Goal: Information Seeking & Learning: Learn about a topic

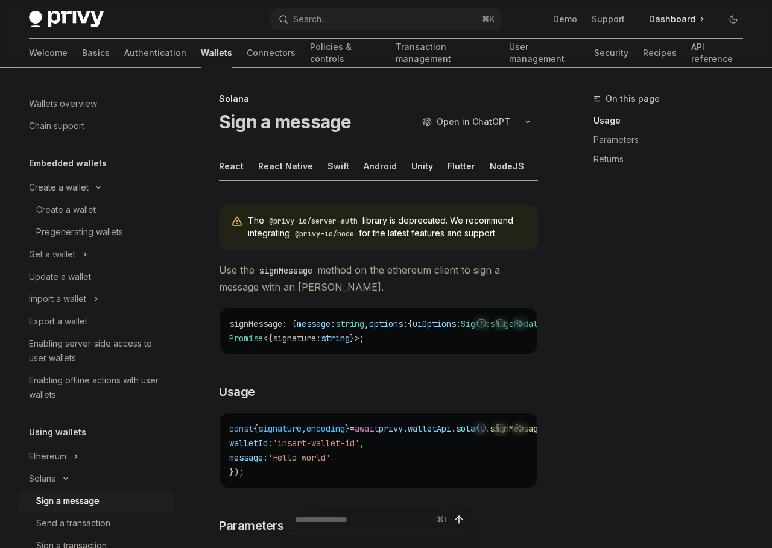
scroll to position [53, 0]
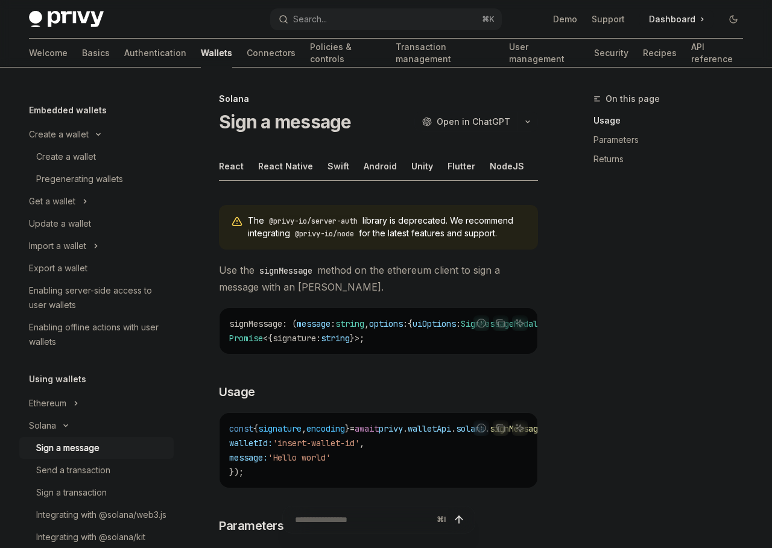
click at [359, 236] on code "@privy-io/node" at bounding box center [324, 234] width 69 height 12
drag, startPoint x: 360, startPoint y: 236, endPoint x: 298, endPoint y: 236, distance: 62.1
click at [298, 236] on code "@privy-io/node" at bounding box center [324, 234] width 69 height 12
copy span "@privy-io/node"
click at [425, 235] on span "The @privy-io/server-auth library is deprecated. We recommend integrating @priv…" at bounding box center [387, 227] width 278 height 25
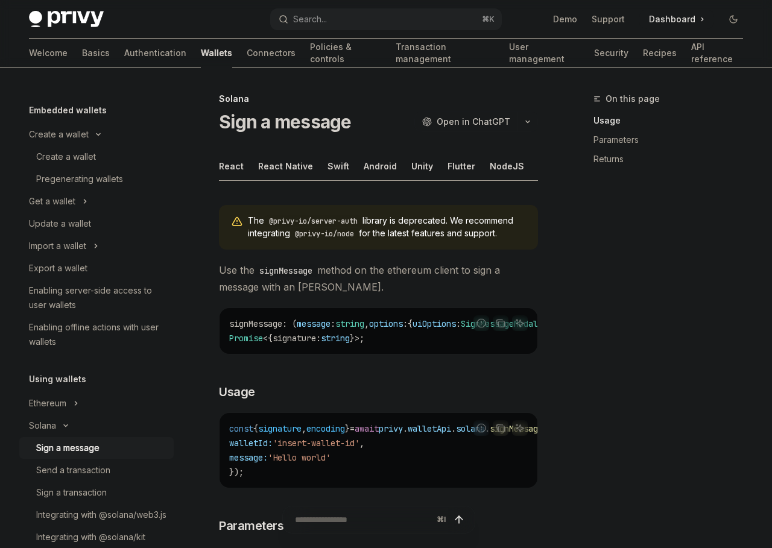
click at [386, 299] on div "The @privy-io/server-auth library is deprecated. We recommend integrating @priv…" at bounding box center [378, 557] width 319 height 724
click at [55, 205] on div "Get a wallet" at bounding box center [52, 201] width 46 height 14
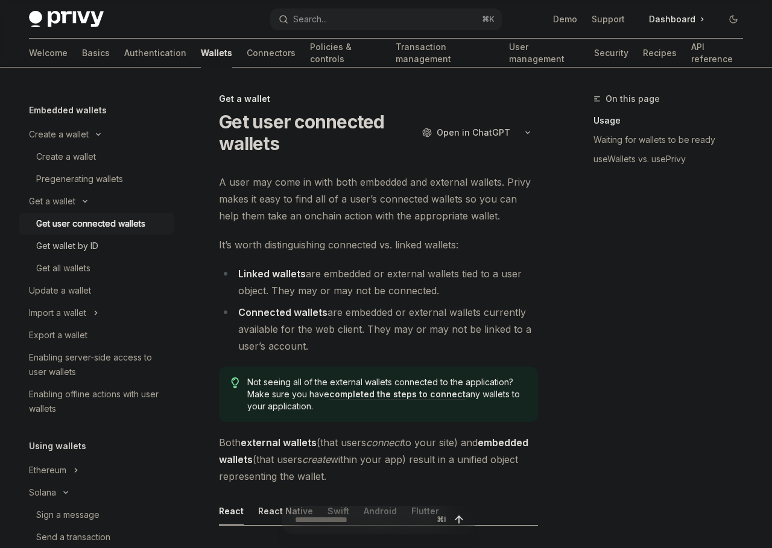
click at [83, 244] on div "Get wallet by ID" at bounding box center [67, 246] width 62 height 14
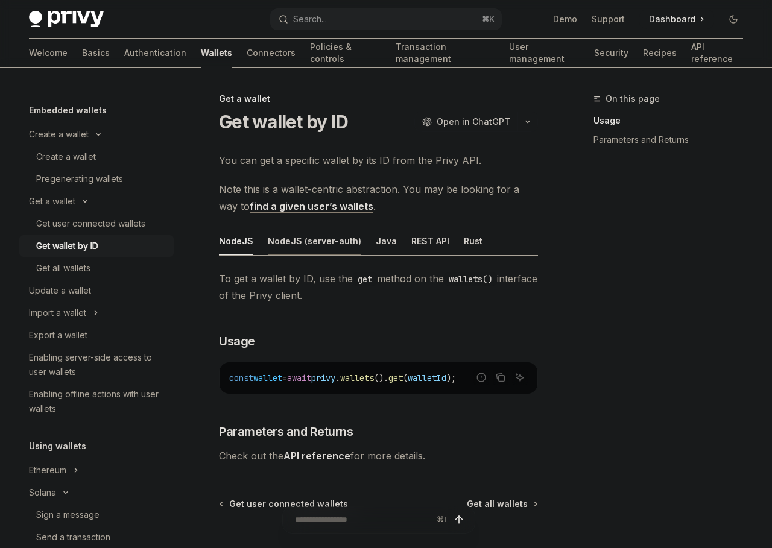
click at [332, 248] on div "NodeJS (server-auth)" at bounding box center [314, 241] width 93 height 28
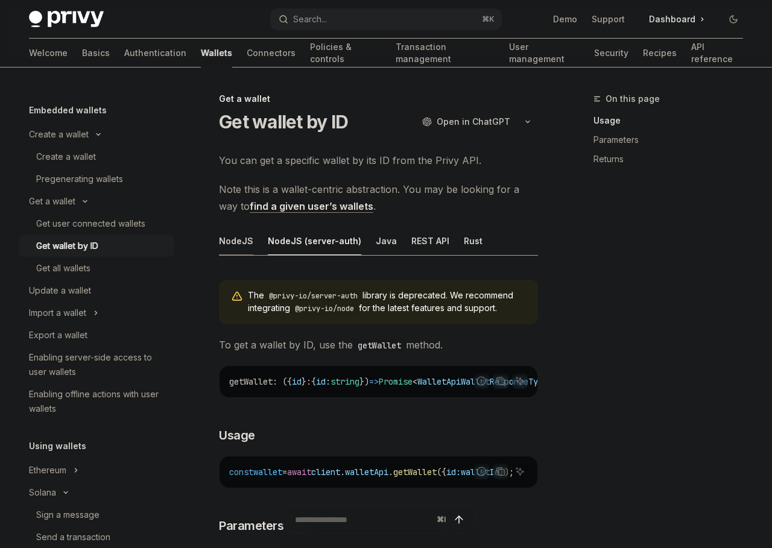
click at [242, 245] on div "NodeJS" at bounding box center [236, 241] width 34 height 28
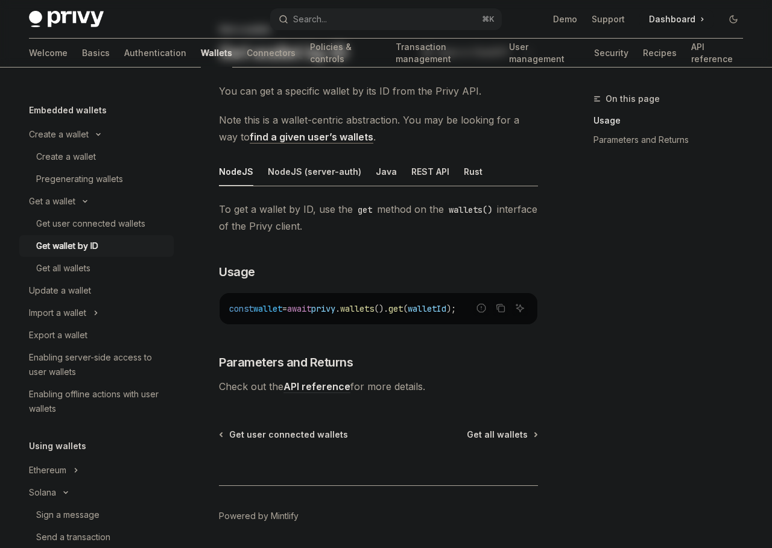
scroll to position [111, 0]
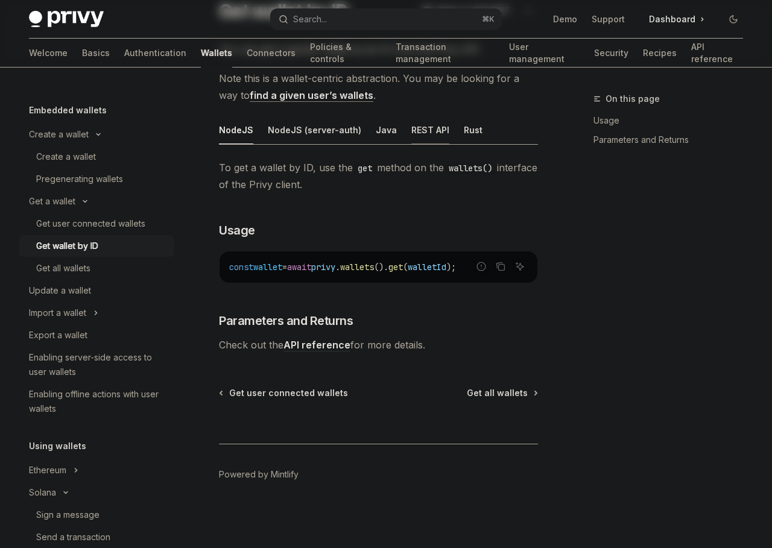
click at [420, 134] on div "REST API" at bounding box center [430, 130] width 38 height 28
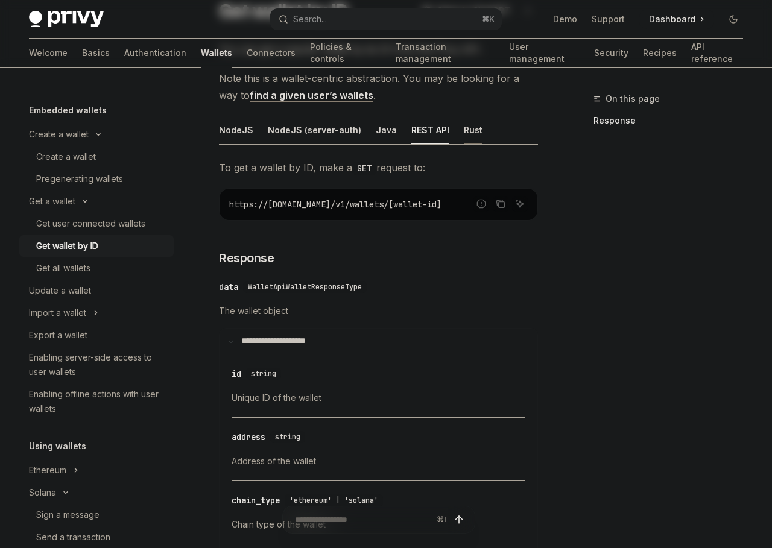
click at [469, 128] on div "Rust" at bounding box center [473, 130] width 19 height 28
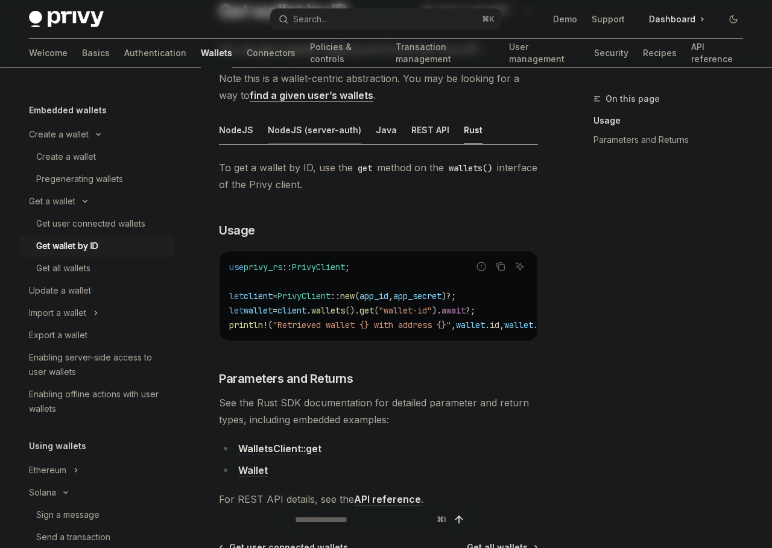
click at [321, 137] on div "NodeJS (server-auth)" at bounding box center [314, 130] width 93 height 28
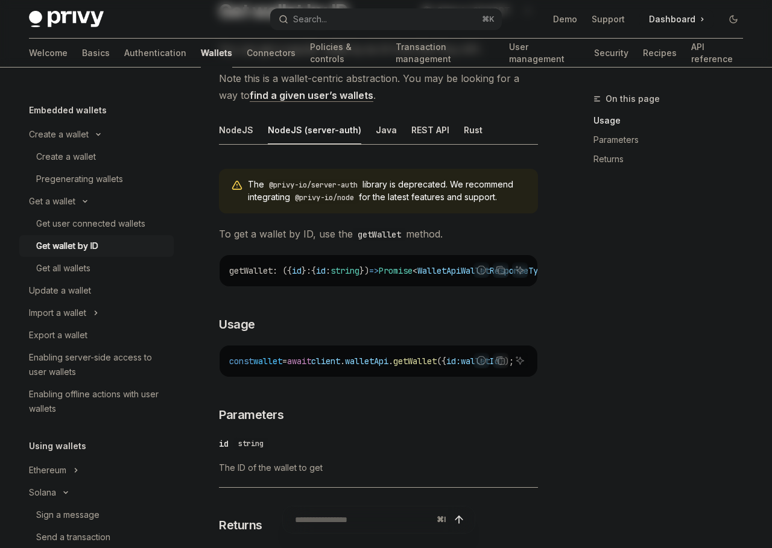
scroll to position [119, 0]
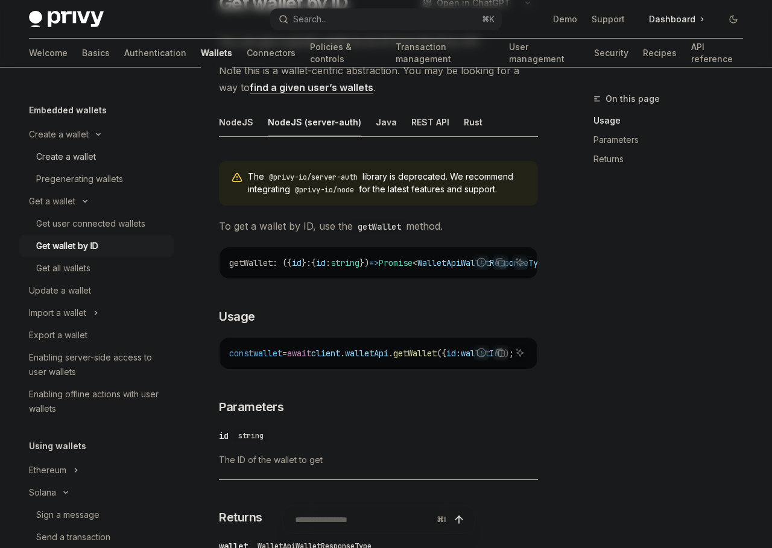
click at [63, 159] on div "Create a wallet" at bounding box center [66, 157] width 60 height 14
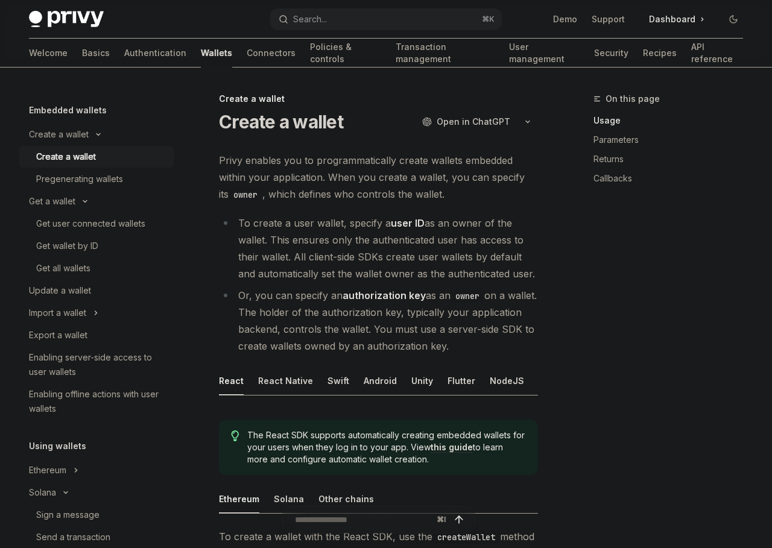
scroll to position [16, 0]
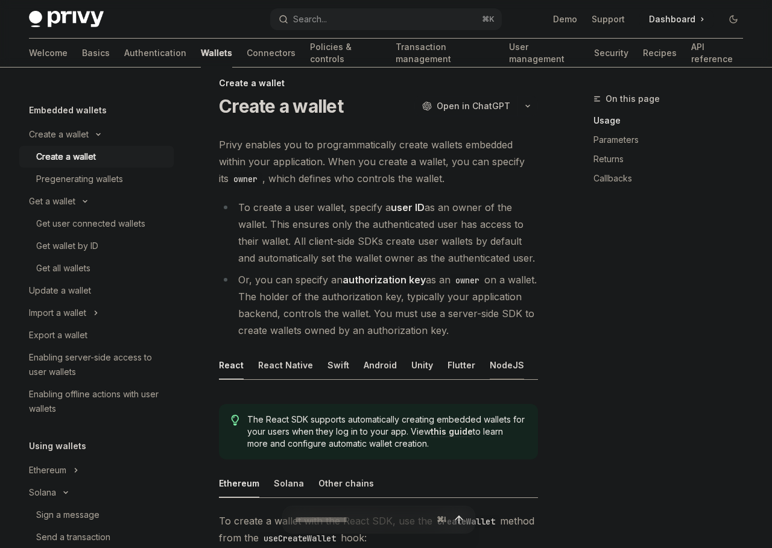
click at [490, 364] on div "NodeJS" at bounding box center [507, 365] width 34 height 28
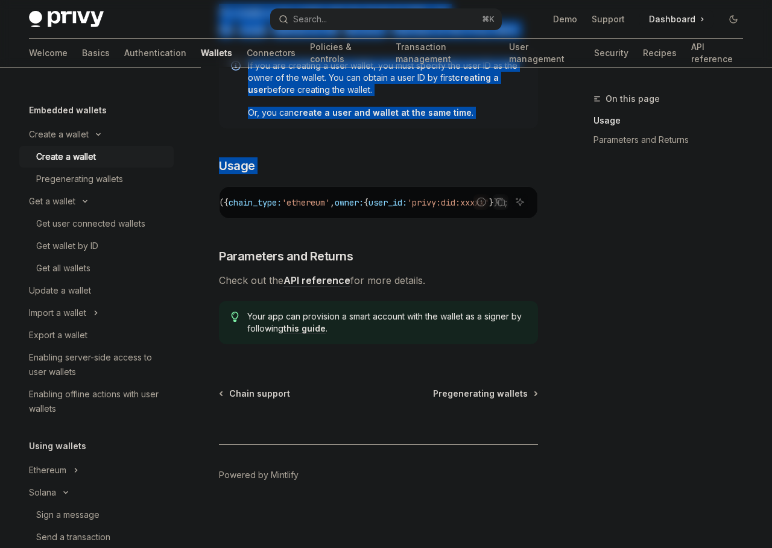
scroll to position [0, 359]
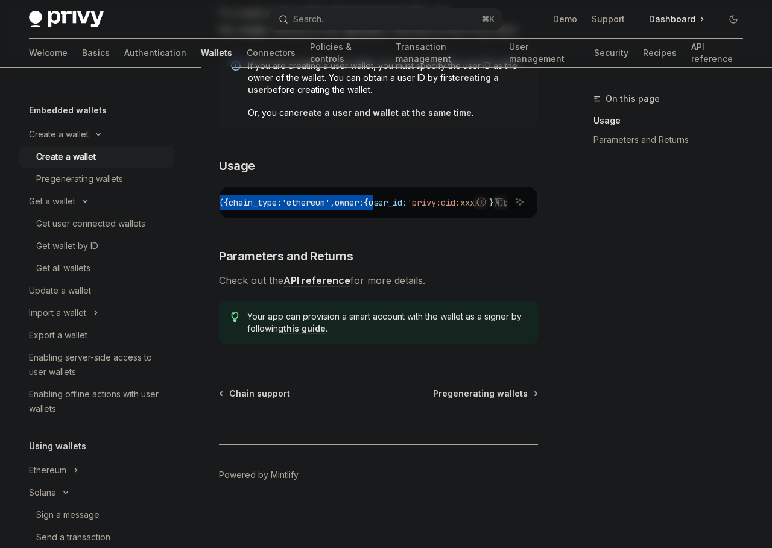
drag, startPoint x: 421, startPoint y: 202, endPoint x: 358, endPoint y: 206, distance: 62.9
click at [358, 206] on span "const { id , address , chain_type } = await privy . wallets (). create ({ chain…" at bounding box center [229, 202] width 560 height 11
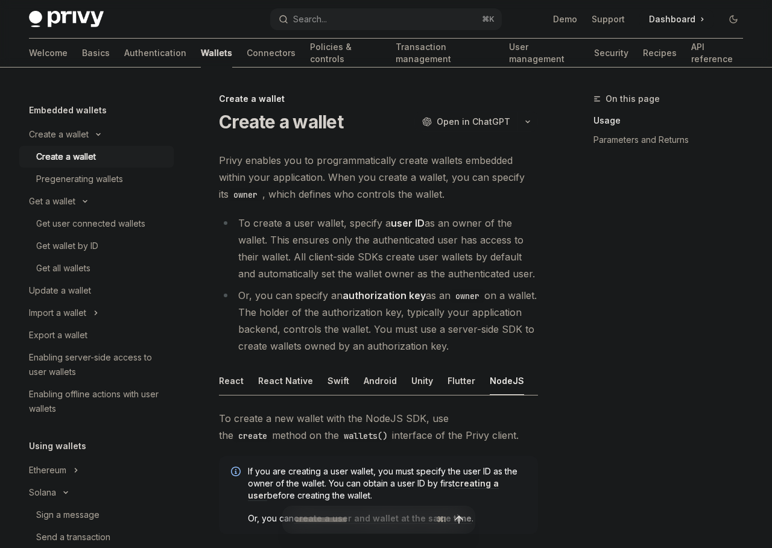
click at [528, 383] on ul "React React Native Swift Android Unity Flutter NodeJS NodeJS (server-auth) Java…" at bounding box center [378, 381] width 319 height 29
click at [539, 382] on div "NodeJS (server-auth)" at bounding box center [585, 381] width 93 height 28
type textarea "*"
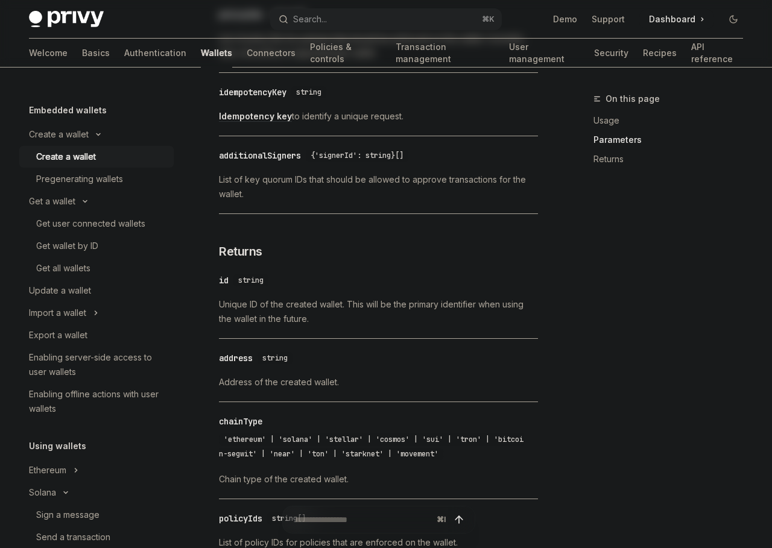
scroll to position [1242, 0]
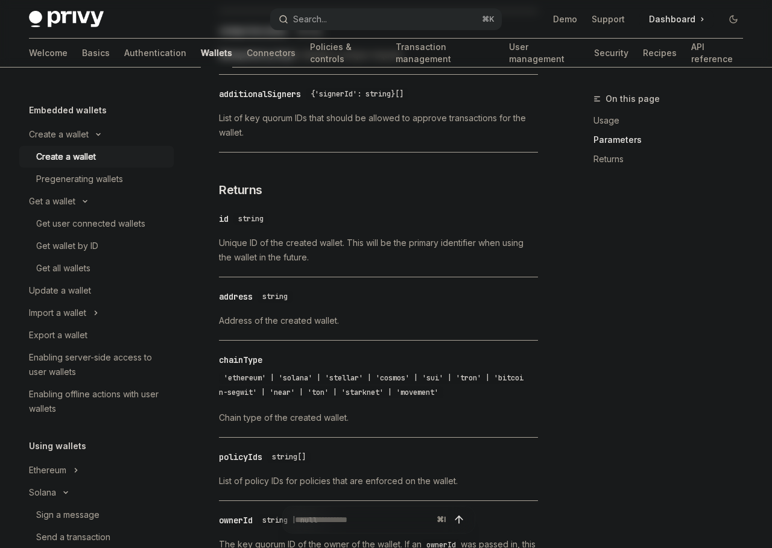
click at [339, 24] on button "Search... ⌘ K" at bounding box center [386, 19] width 232 height 22
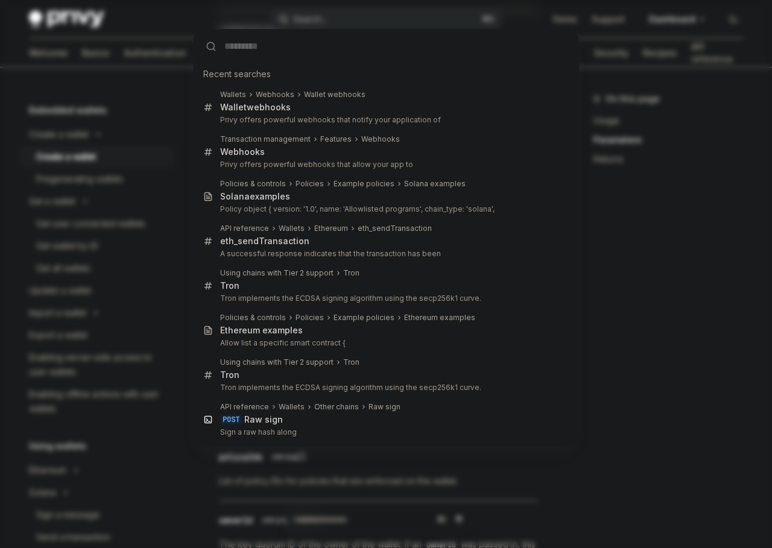
type input "**********"
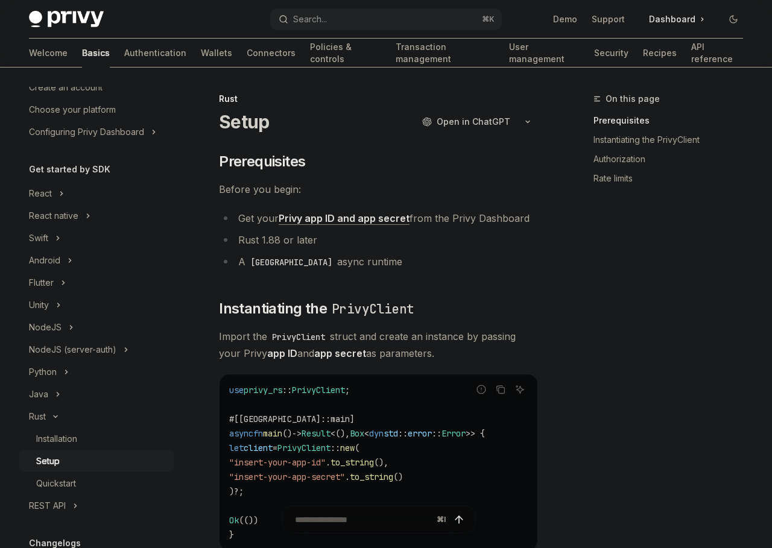
scroll to position [141, 0]
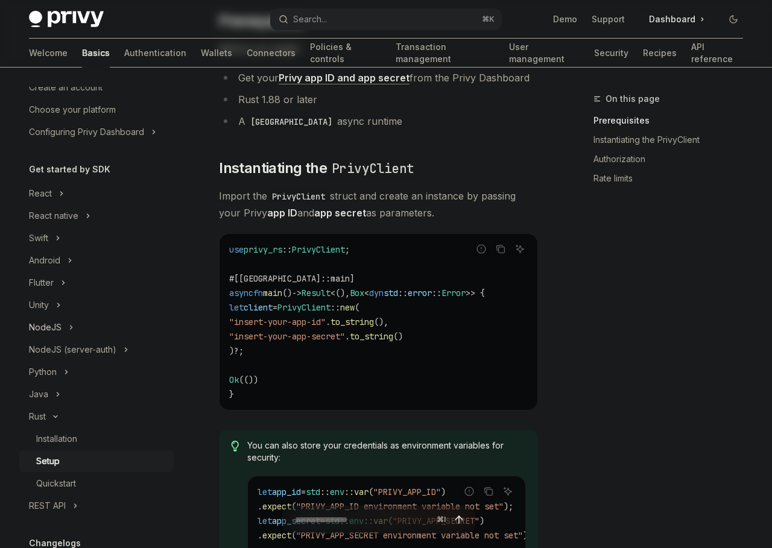
click at [60, 327] on div "NodeJS" at bounding box center [45, 327] width 33 height 14
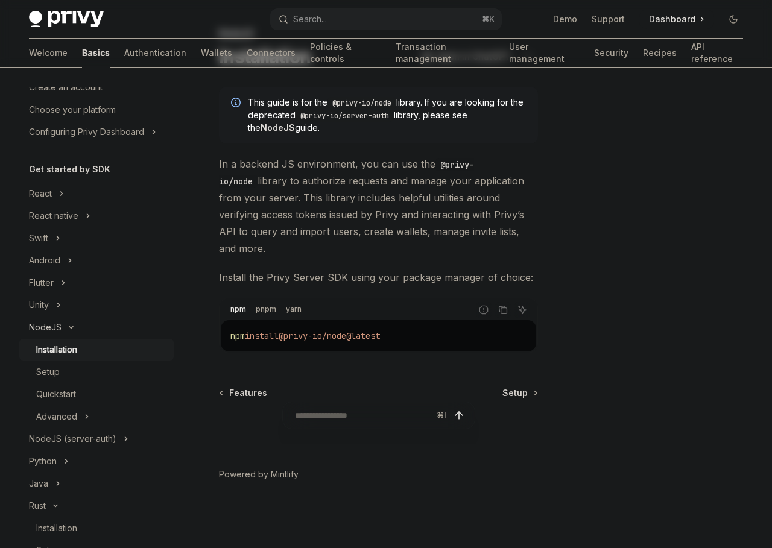
scroll to position [48, 0]
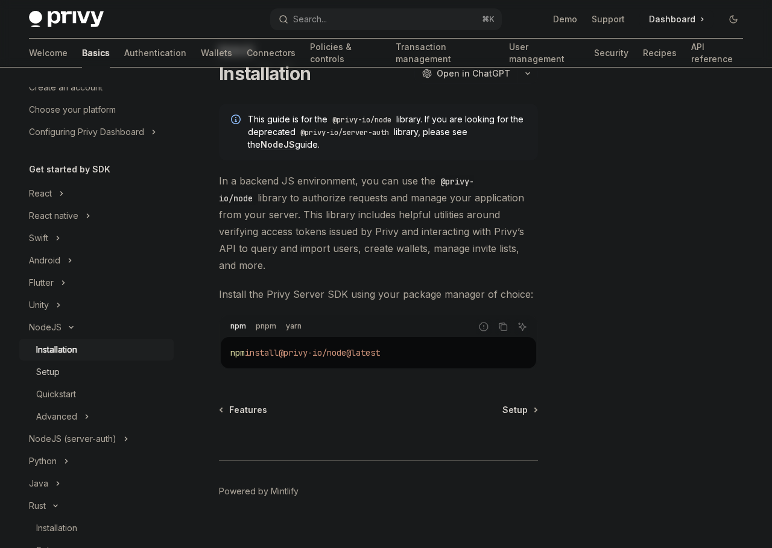
click at [48, 375] on div "Setup" at bounding box center [48, 372] width 24 height 14
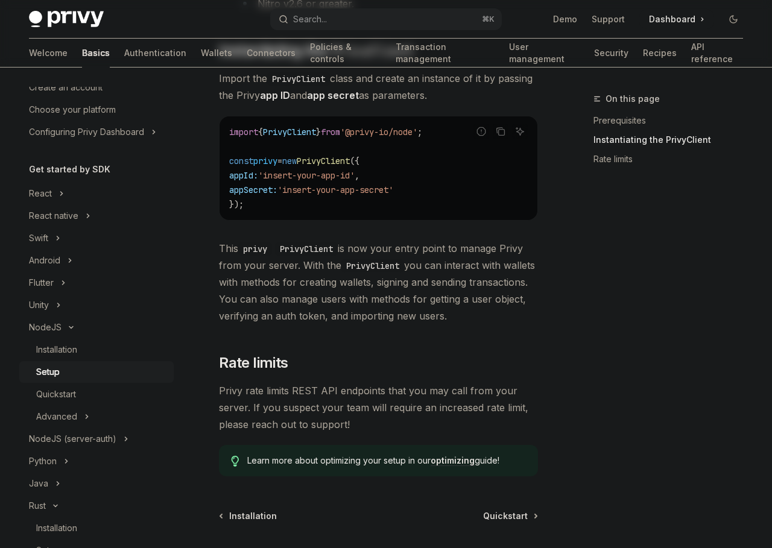
scroll to position [431, 0]
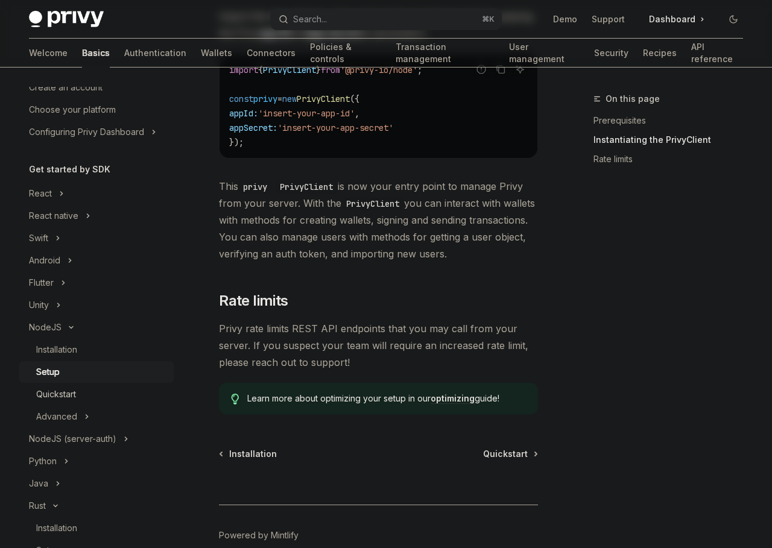
click at [61, 399] on div "Quickstart" at bounding box center [56, 394] width 40 height 14
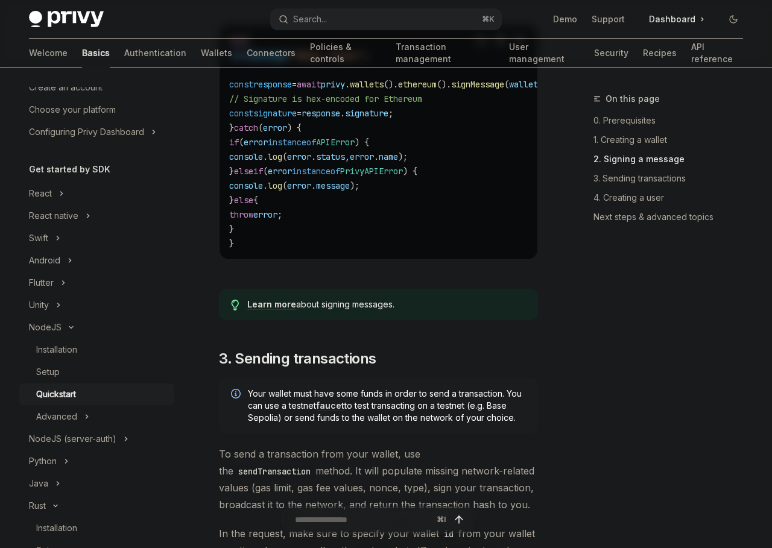
scroll to position [1158, 0]
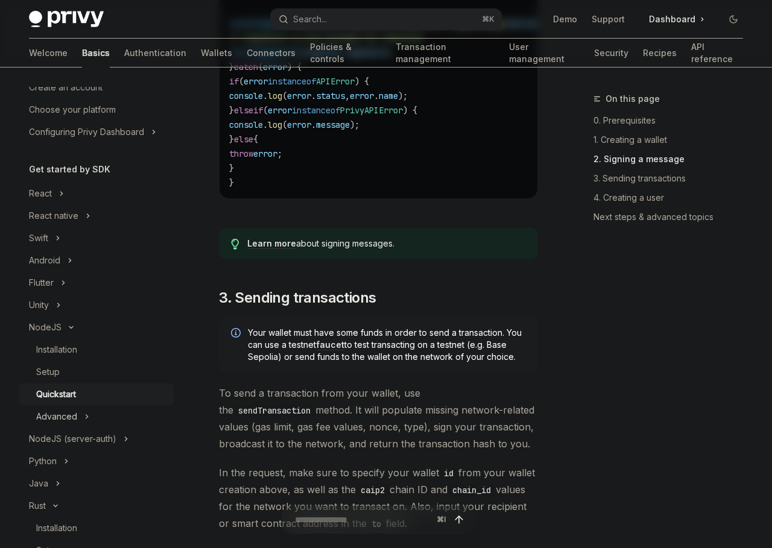
drag, startPoint x: 74, startPoint y: 411, endPoint x: 100, endPoint y: 405, distance: 26.5
click at [74, 411] on div "Advanced" at bounding box center [56, 416] width 41 height 14
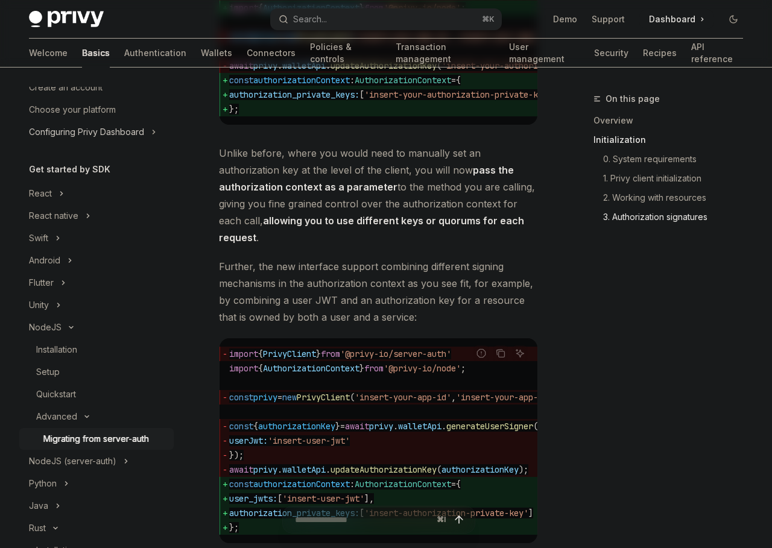
type textarea "*"
